Goal: Communication & Community: Answer question/provide support

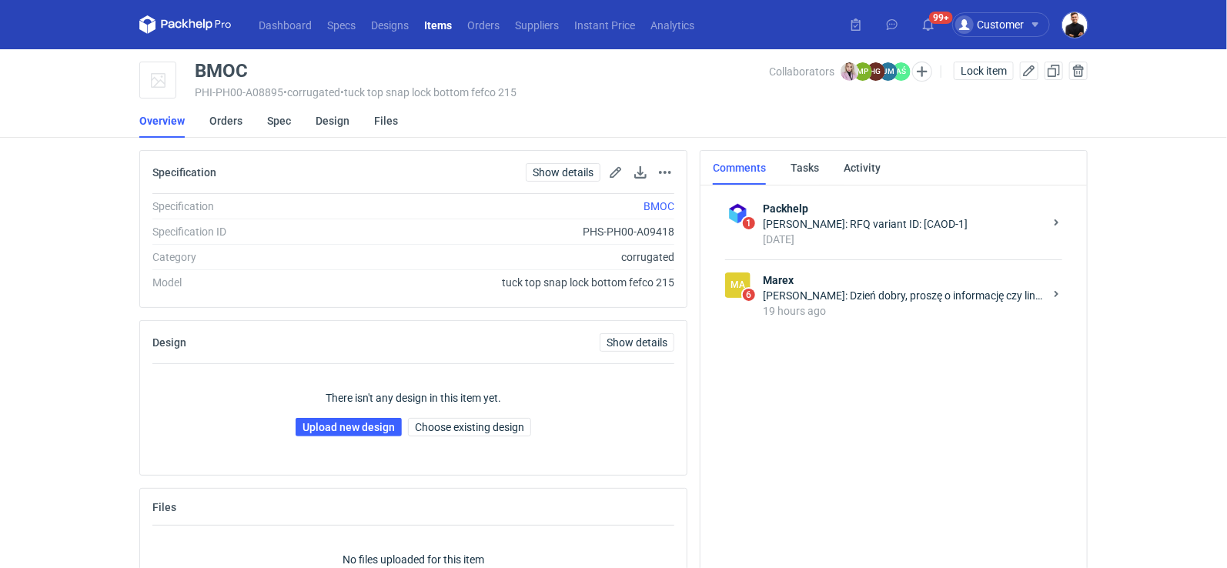
click at [848, 288] on div "[PERSON_NAME]: Dzień dobry, proszę o informację czy linie w pliku nie są zbyt c…" at bounding box center [903, 295] width 281 height 15
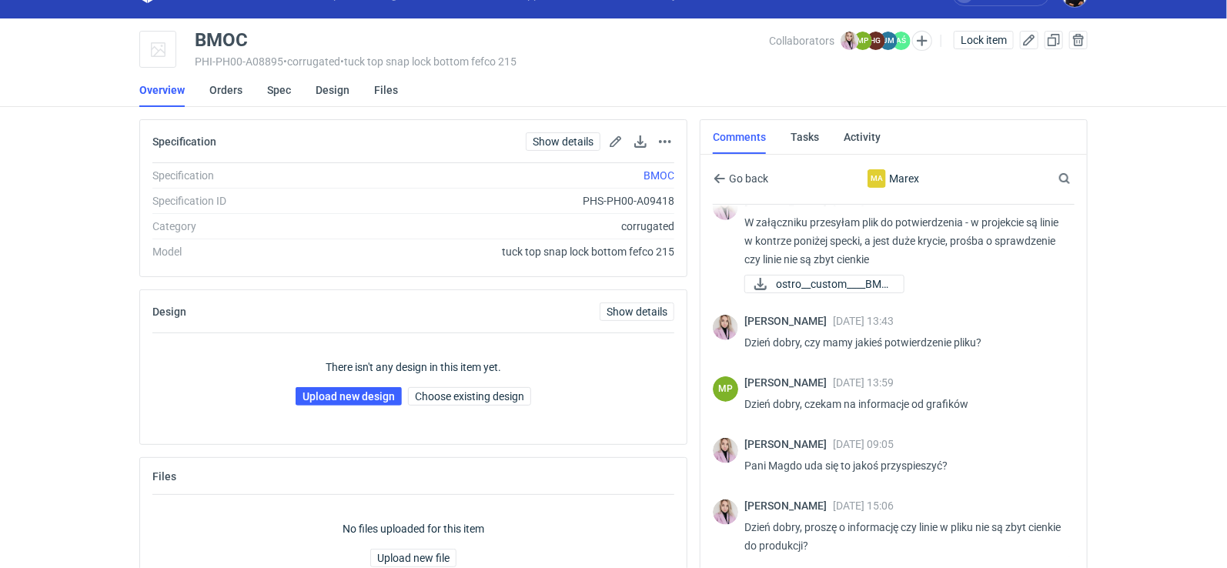
scroll to position [118, 0]
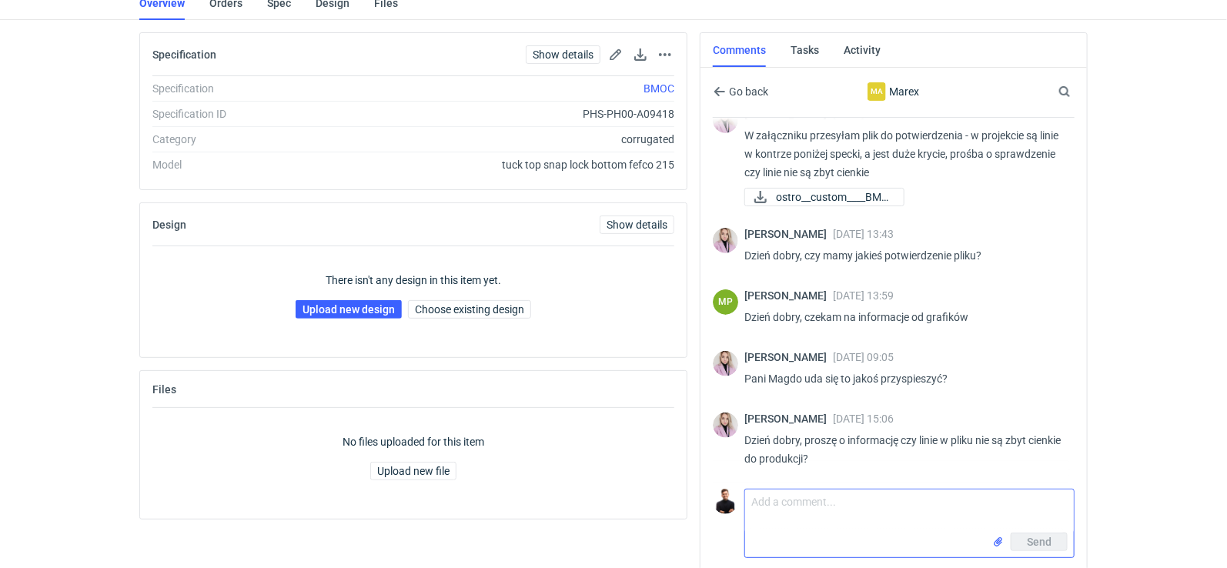
click at [820, 515] on textarea "Comment message" at bounding box center [909, 510] width 329 height 43
click at [805, 492] on textarea "Dzień dobrt Pani Magdo," at bounding box center [909, 510] width 329 height 43
click at [886, 506] on textarea "Dzień dobry Pani Magdo," at bounding box center [909, 510] width 329 height 43
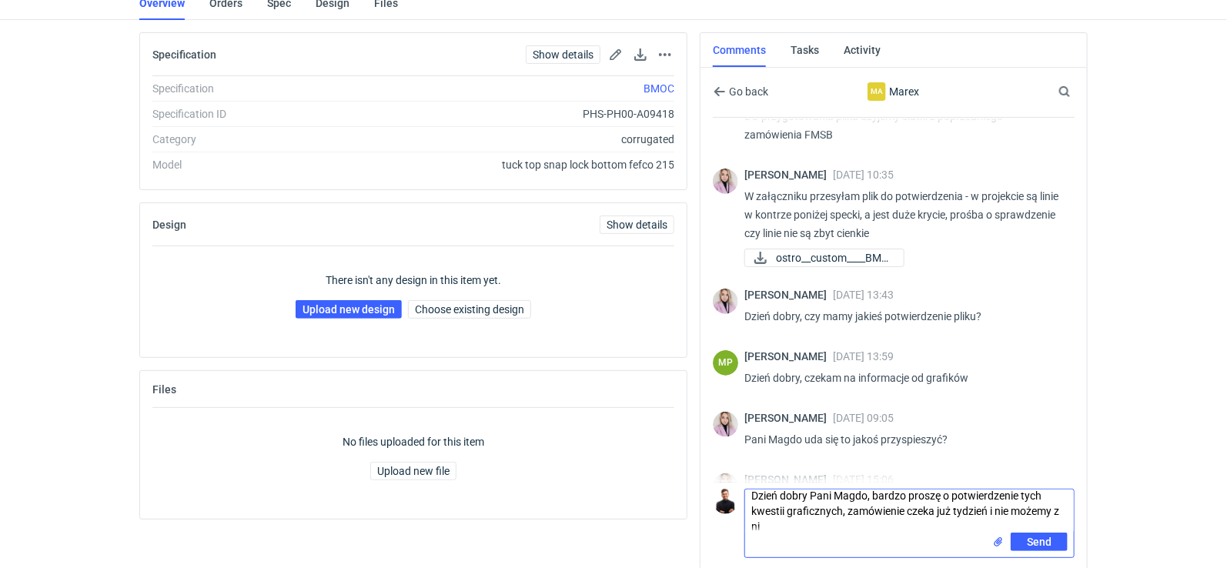
scroll to position [0, 0]
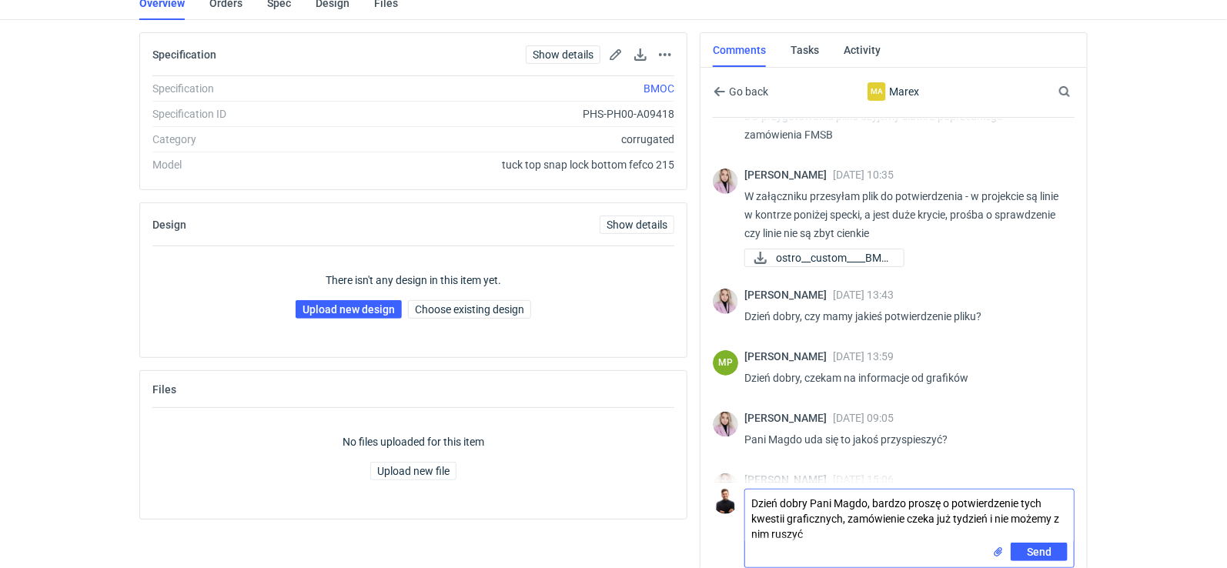
type textarea "Dzień dobry Pani Magdo, bardzo proszę o potwierdzenie tych kwestii graficznych,…"
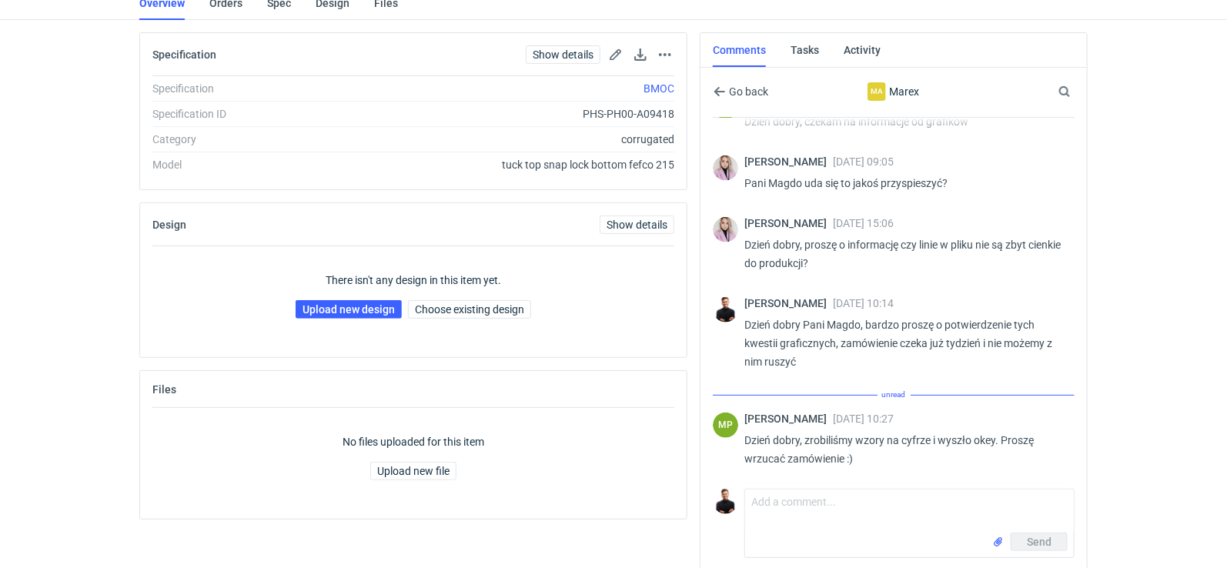
scroll to position [301, 0]
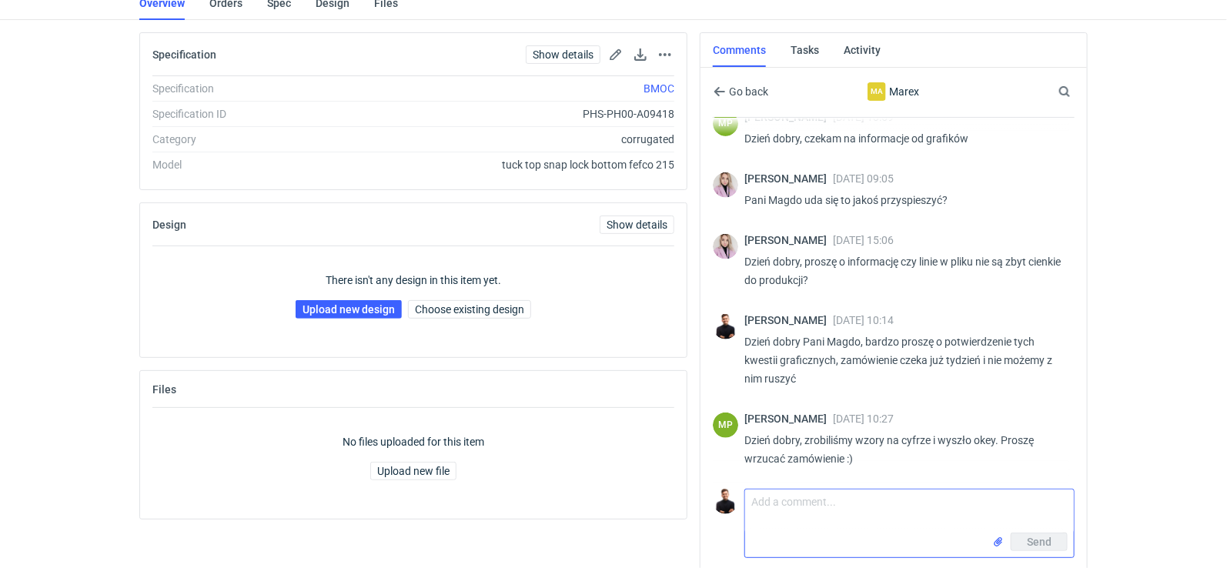
click at [788, 507] on textarea "Comment message" at bounding box center [909, 510] width 329 height 43
type textarea "dziękuję, jeszcze klient musi zaakceptować plik i wrzucę zamówienie"
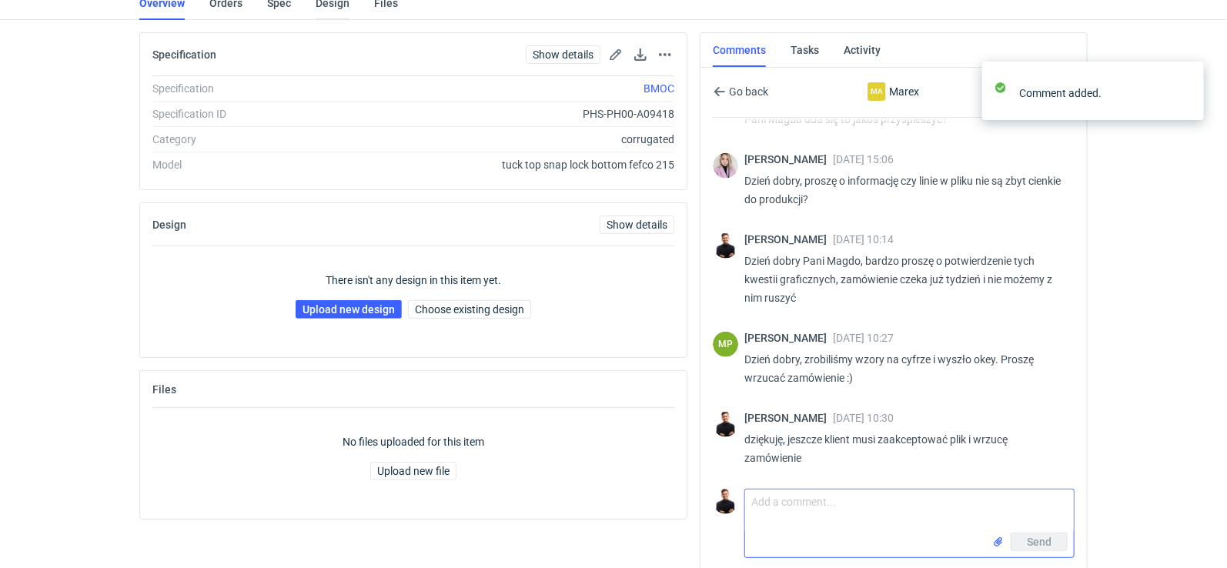
scroll to position [381, 0]
